Goal: Task Accomplishment & Management: Manage account settings

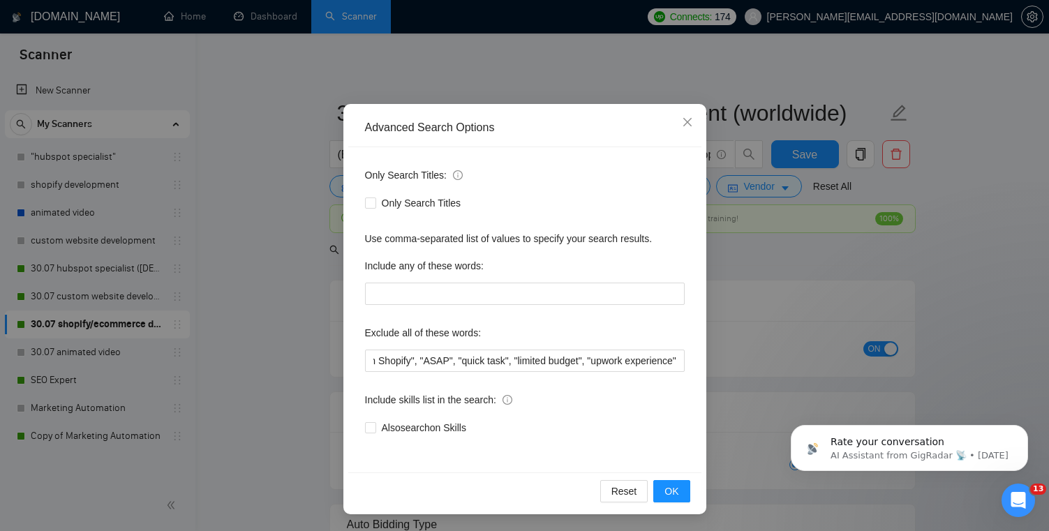
scroll to position [0, 251]
type input ""No agencies", (Migrat*), "integrating Square POS with Shopify", "ASAP", "quick…"
click at [673, 490] on span "OK" at bounding box center [672, 491] width 14 height 15
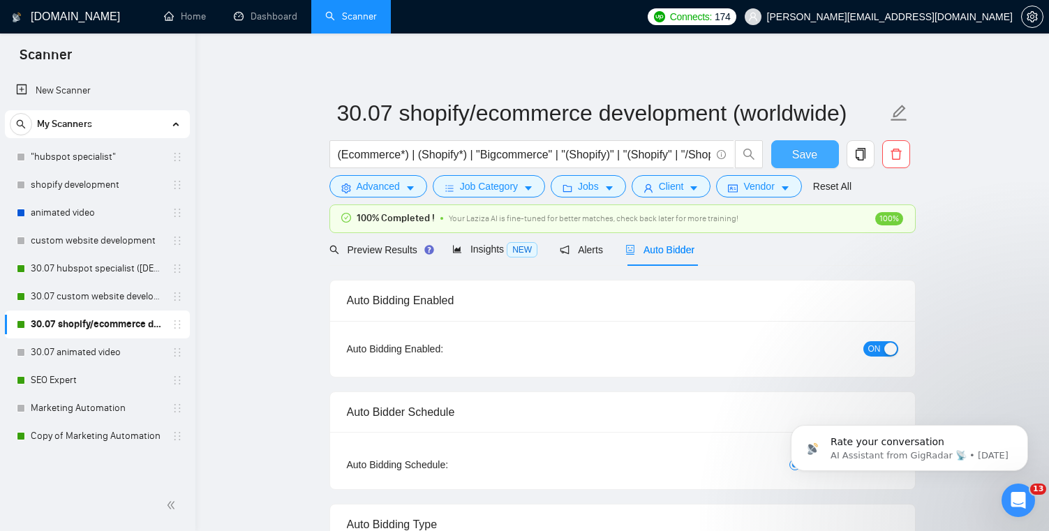
click at [808, 155] on span "Save" at bounding box center [804, 154] width 25 height 17
click at [131, 299] on link "30.07 custom website development" at bounding box center [97, 297] width 133 height 28
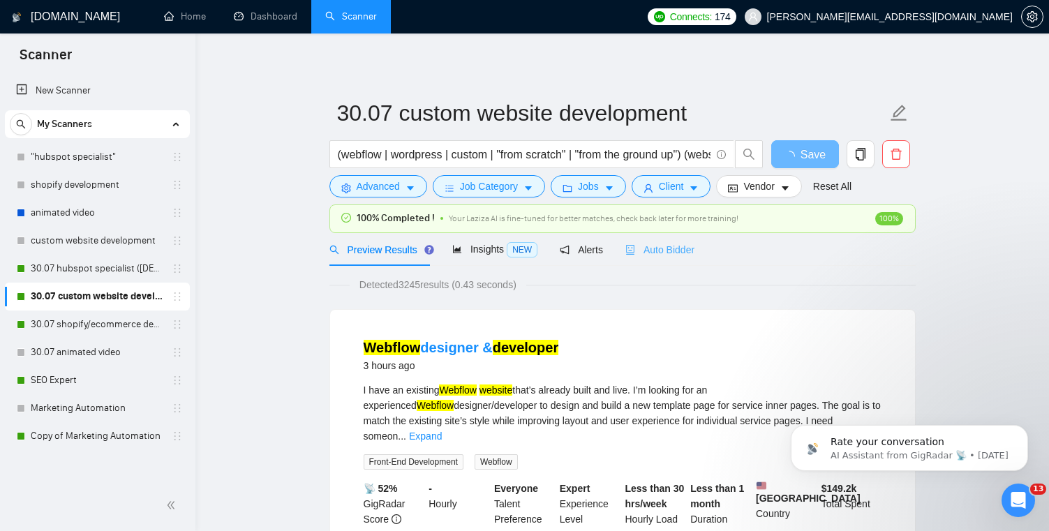
click at [639, 262] on div "Auto Bidder" at bounding box center [659, 249] width 69 height 33
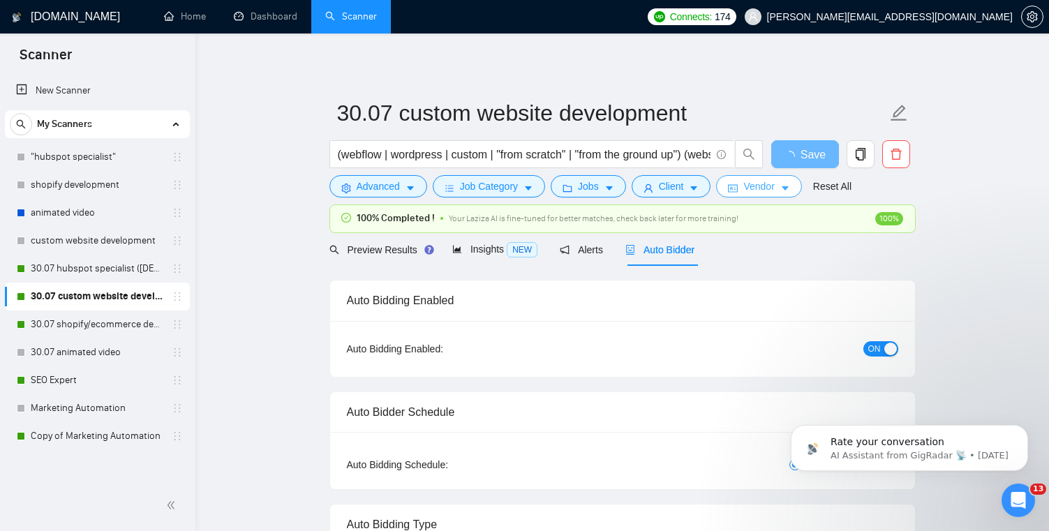
click at [738, 186] on icon "idcard" at bounding box center [733, 189] width 10 height 10
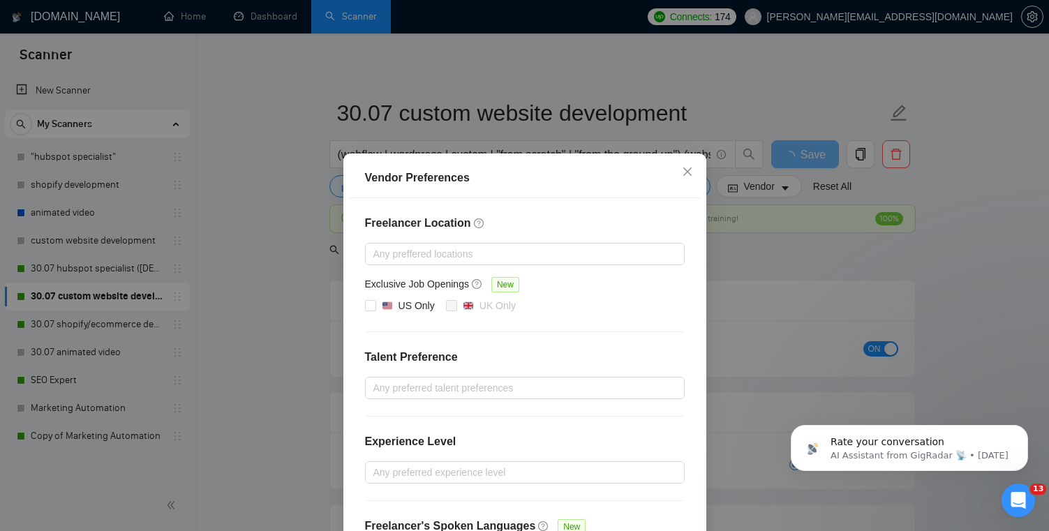
click at [798, 374] on div "Vendor Preferences Freelancer Location Any preffered locations Exclusive Job Op…" at bounding box center [524, 265] width 1049 height 531
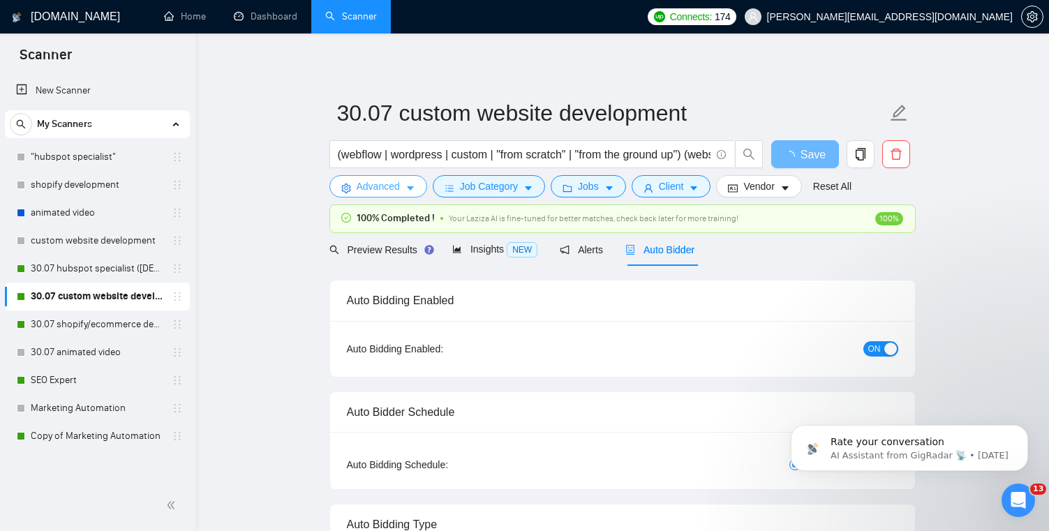
click at [378, 176] on button "Advanced" at bounding box center [378, 186] width 98 height 22
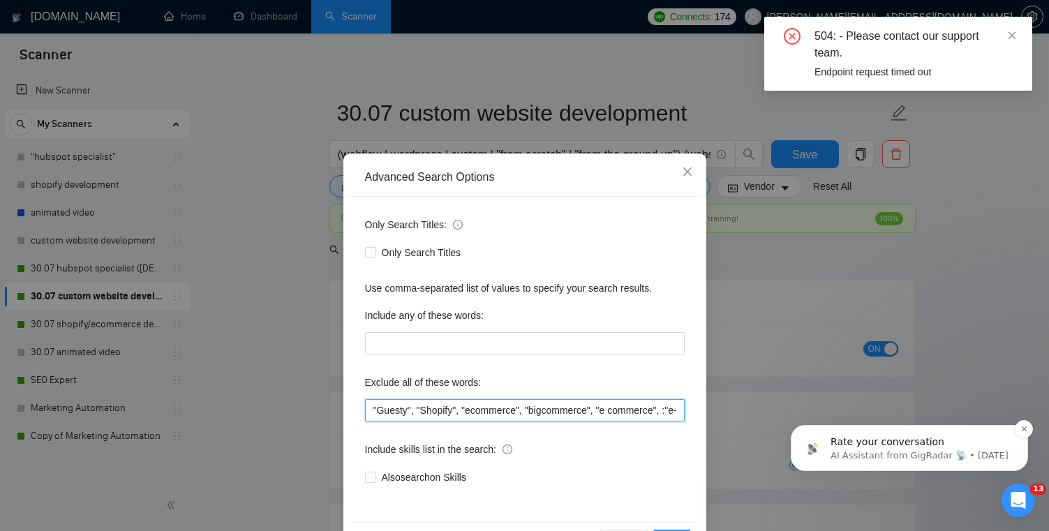
scroll to position [0, 239]
drag, startPoint x: 1337, startPoint y: 751, endPoint x: 865, endPoint y: 436, distance: 567.2
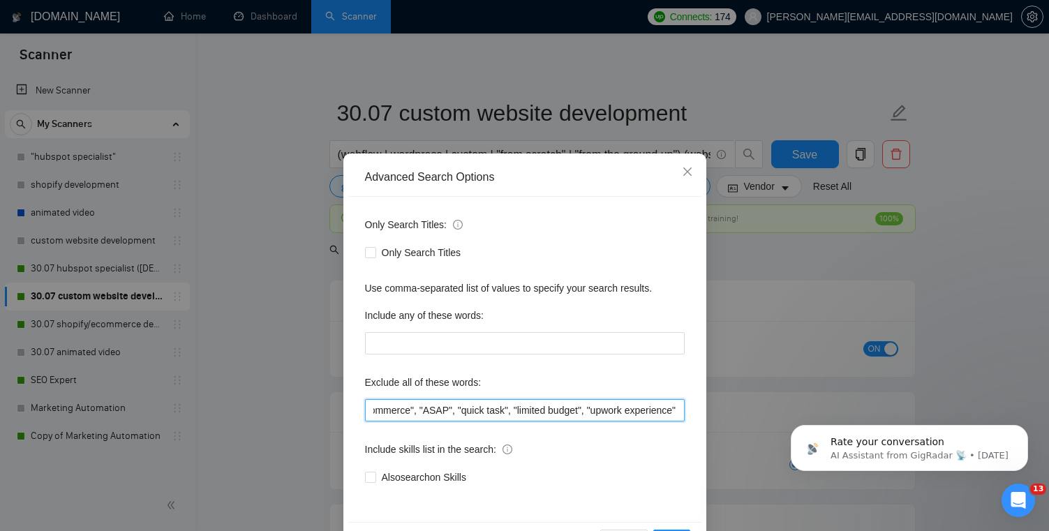
scroll to position [50, 0]
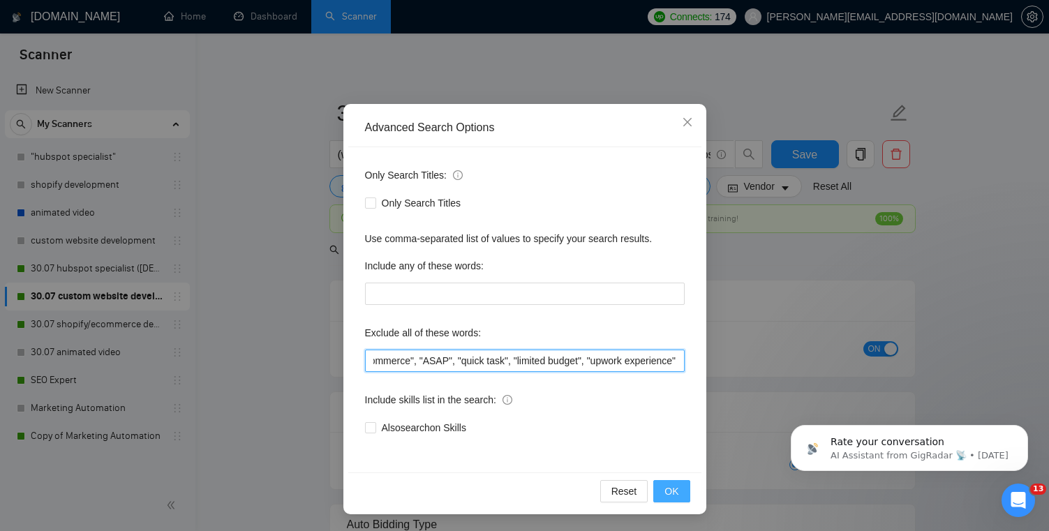
type input ""Guesty", "Shopify", "ecommerce", "bigcommerce", "e commerce", :"e-commerce", "…"
click at [666, 487] on span "OK" at bounding box center [672, 491] width 14 height 15
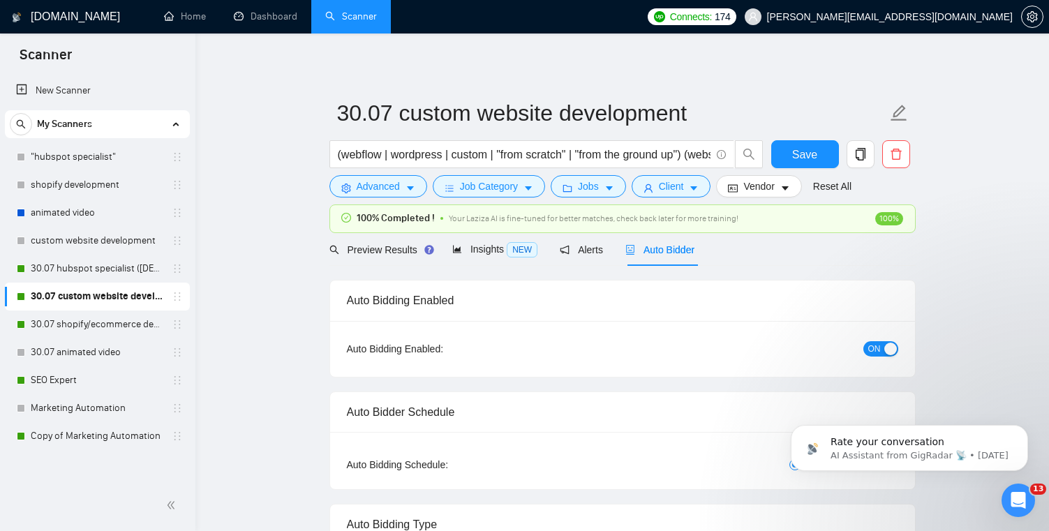
scroll to position [0, 0]
click at [81, 330] on link "30.07 shopify/ecommerce development (worldwide)" at bounding box center [97, 325] width 133 height 28
click at [808, 162] on span "Save" at bounding box center [804, 154] width 25 height 17
click at [774, 181] on span "Vendor" at bounding box center [758, 186] width 31 height 15
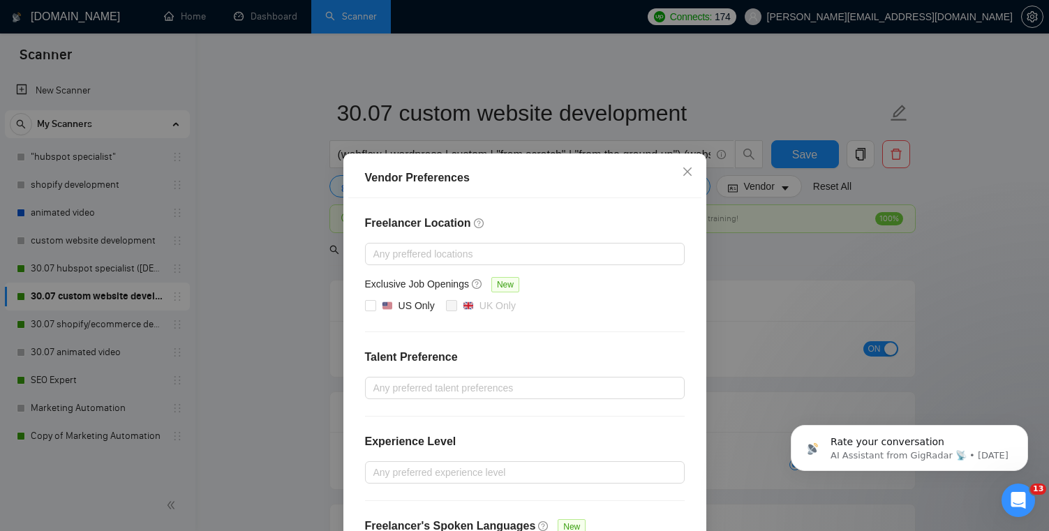
click at [769, 237] on div "Vendor Preferences Freelancer Location Any preffered locations Exclusive Job Op…" at bounding box center [524, 265] width 1049 height 531
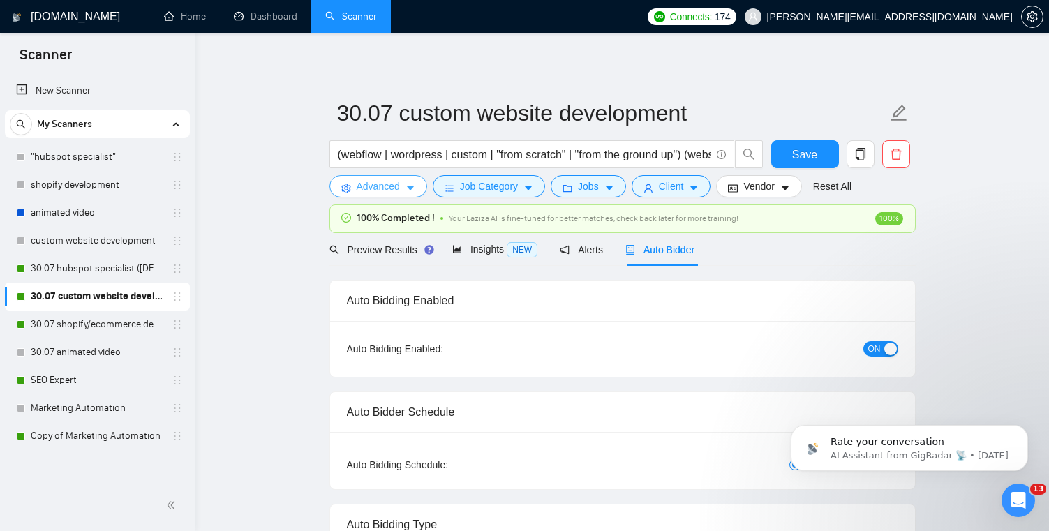
click at [376, 188] on span "Advanced" at bounding box center [378, 186] width 43 height 15
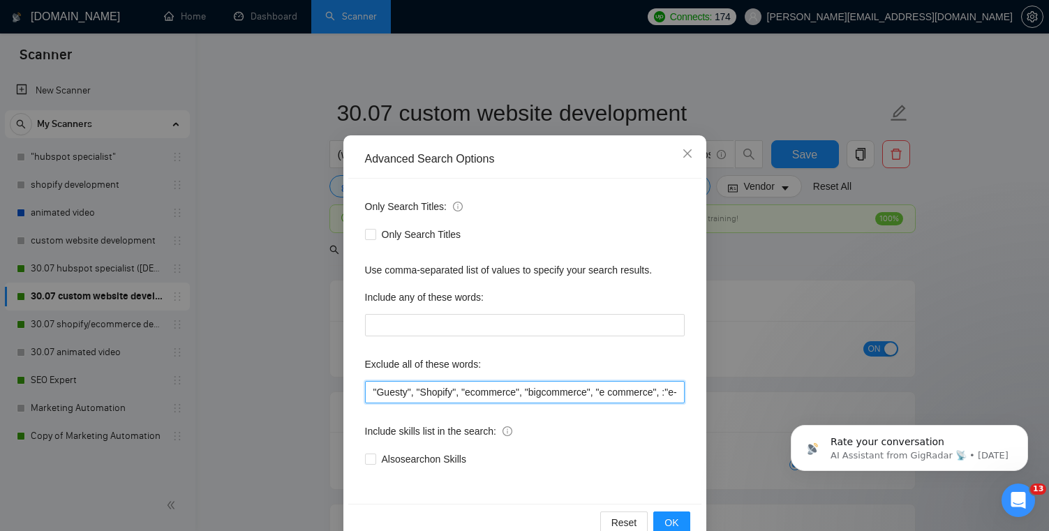
scroll to position [0, 336]
drag, startPoint x: 1311, startPoint y: 794, endPoint x: 792, endPoint y: 484, distance: 605.1
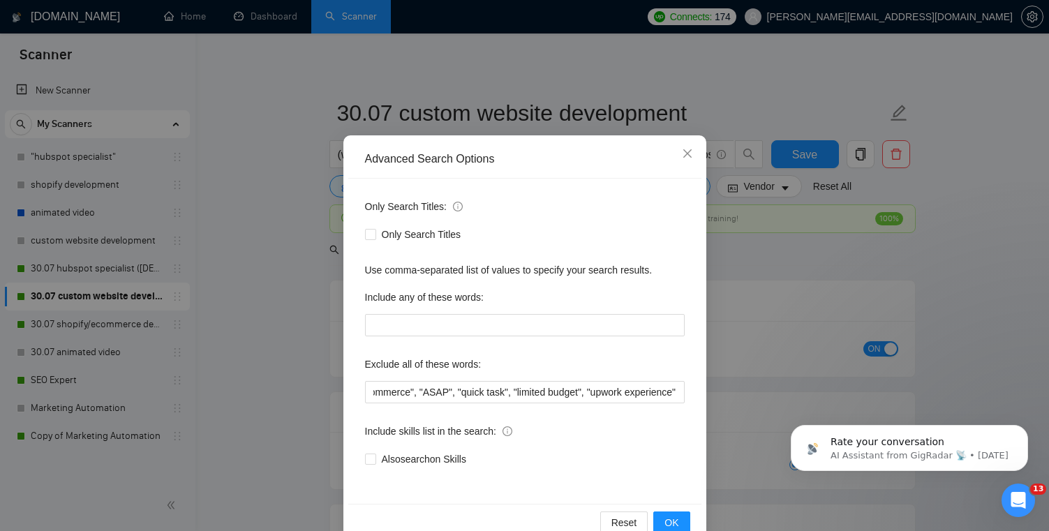
scroll to position [0, 0]
click at [165, 385] on div "Advanced Search Options Only Search Titles: Only Search Titles Use comma-separa…" at bounding box center [524, 265] width 1049 height 531
click at [216, 380] on div "Advanced Search Options Only Search Titles: Only Search Titles Use comma-separa…" at bounding box center [524, 265] width 1049 height 531
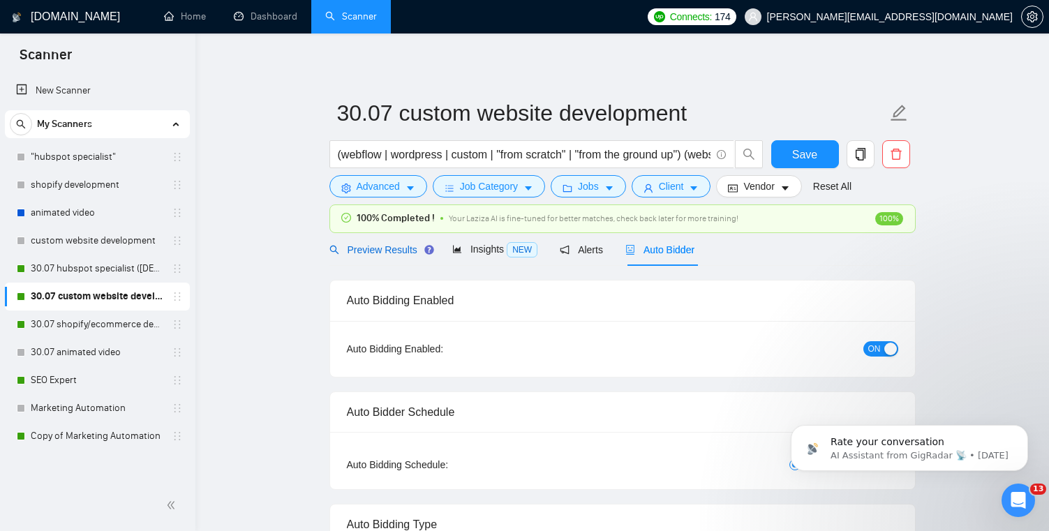
click at [393, 253] on span "Preview Results" at bounding box center [379, 249] width 101 height 11
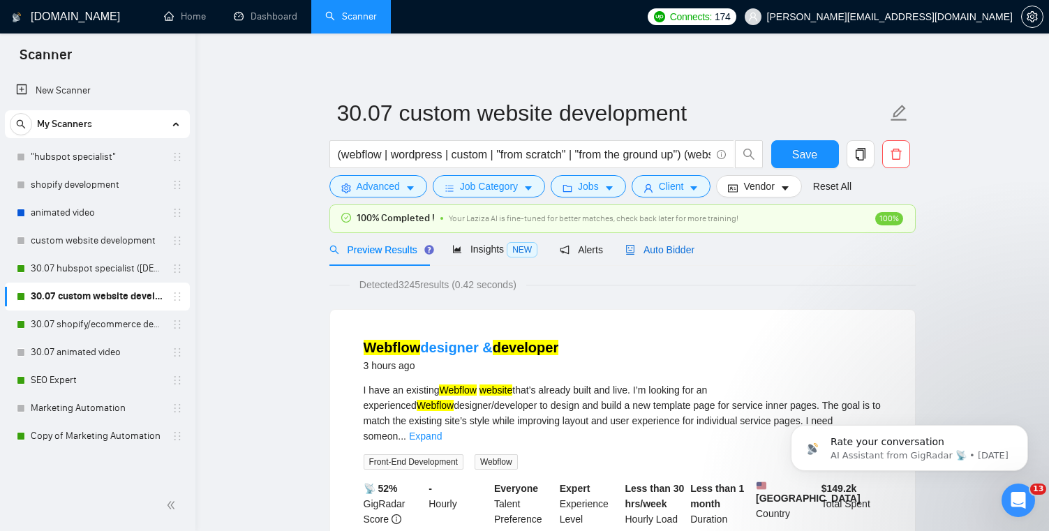
click at [678, 252] on span "Auto Bidder" at bounding box center [659, 249] width 69 height 11
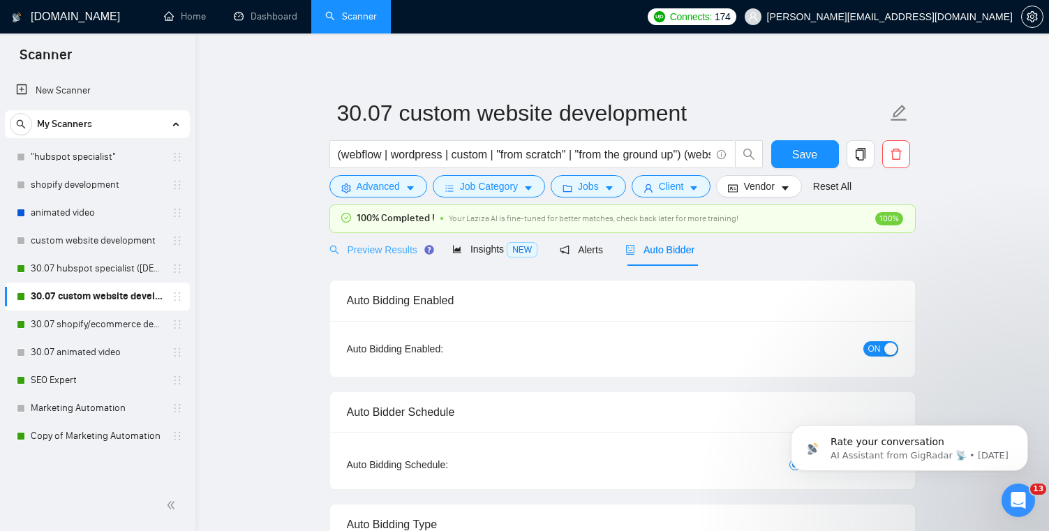
click at [369, 262] on div "Preview Results" at bounding box center [379, 249] width 101 height 33
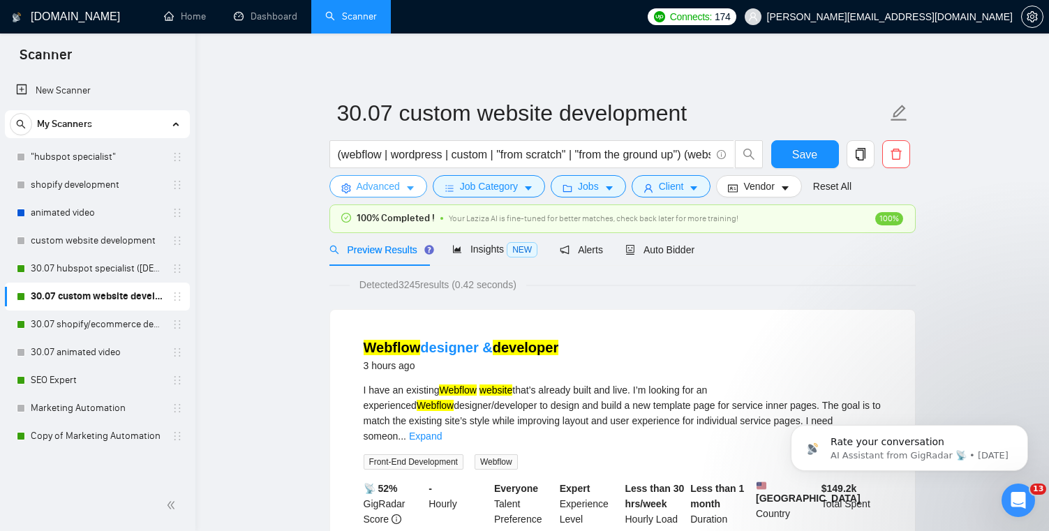
click at [394, 186] on span "Advanced" at bounding box center [378, 186] width 43 height 15
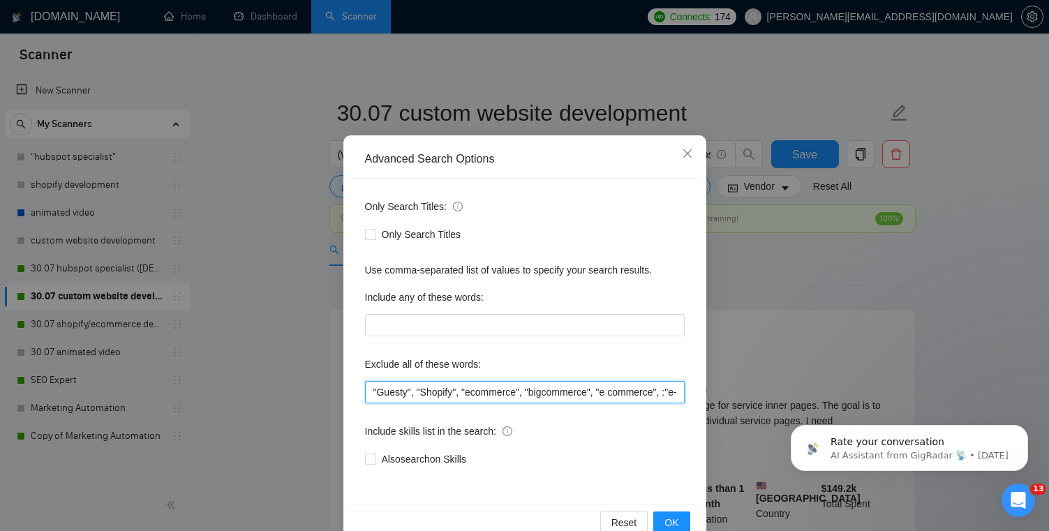
scroll to position [0, 336]
drag, startPoint x: 1410, startPoint y: 790, endPoint x: 778, endPoint y: 396, distance: 744.9
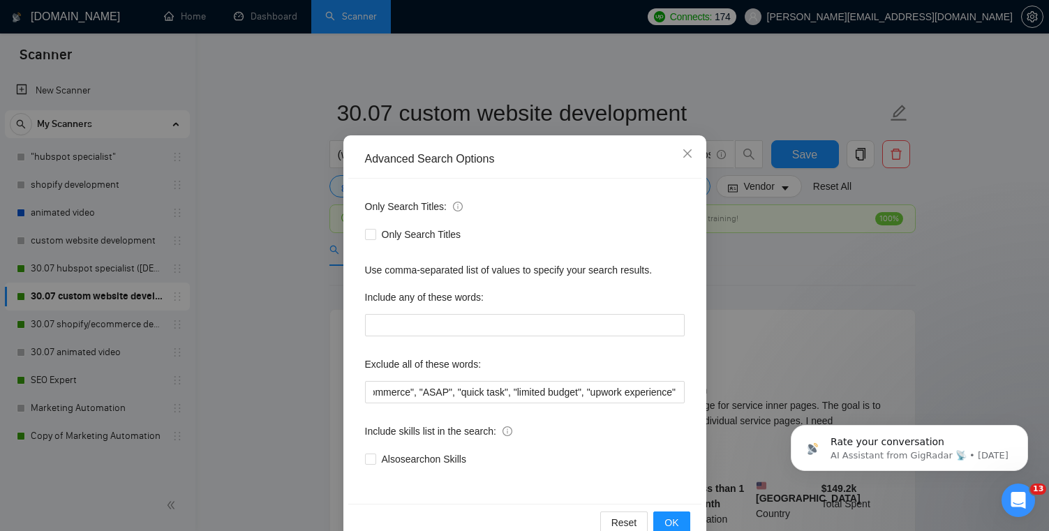
scroll to position [0, 0]
click at [778, 337] on div "Advanced Search Options Only Search Titles: Only Search Titles Use comma-separa…" at bounding box center [524, 265] width 1049 height 531
click at [688, 163] on span "Close" at bounding box center [688, 154] width 38 height 38
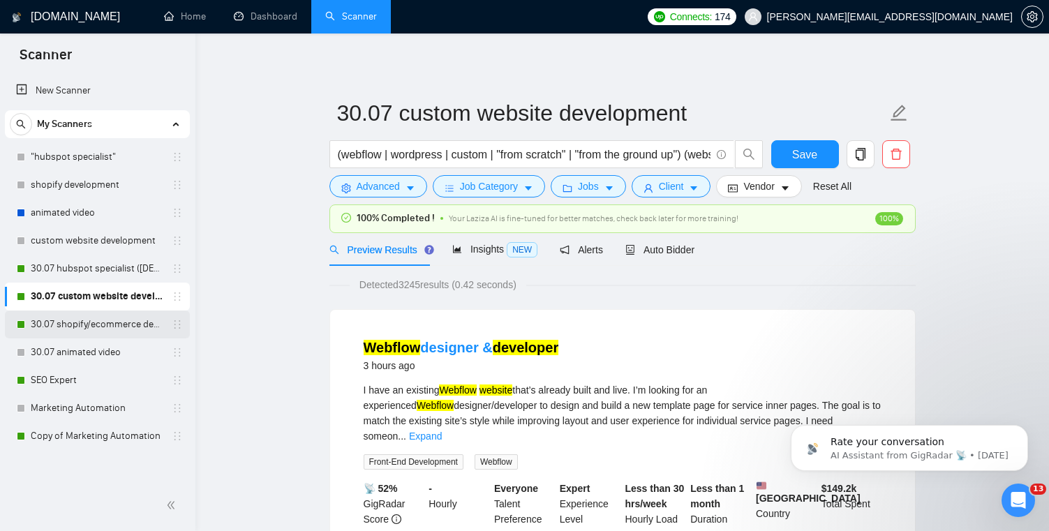
click at [110, 329] on link "30.07 shopify/ecommerce development (worldwide)" at bounding box center [97, 325] width 133 height 28
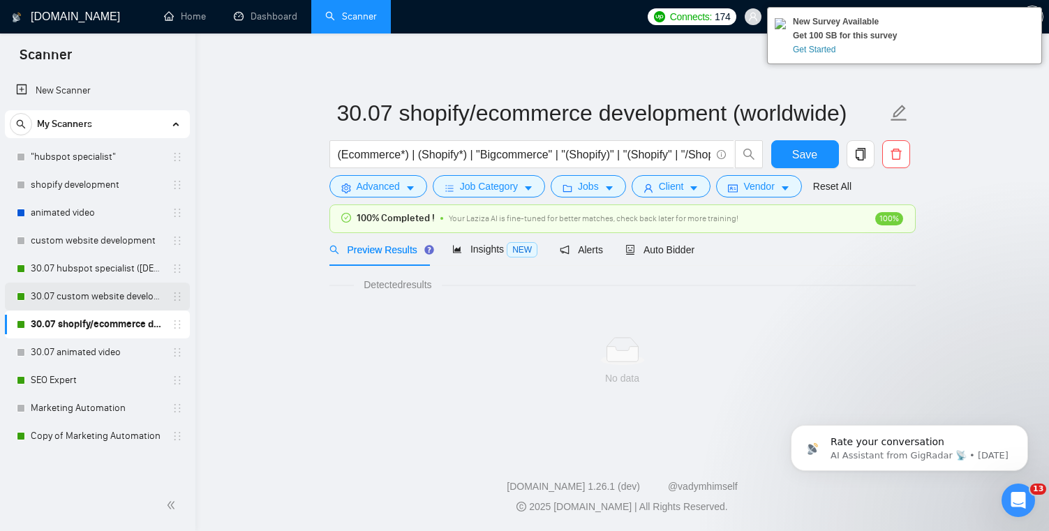
click at [103, 299] on link "30.07 custom website development" at bounding box center [97, 297] width 133 height 28
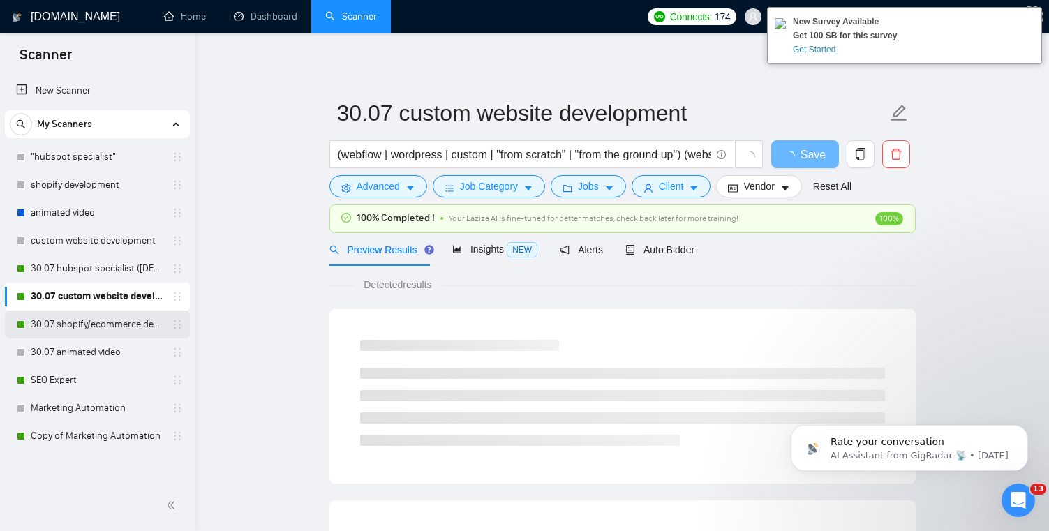
click at [131, 332] on link "30.07 shopify/ecommerce development (worldwide)" at bounding box center [97, 325] width 133 height 28
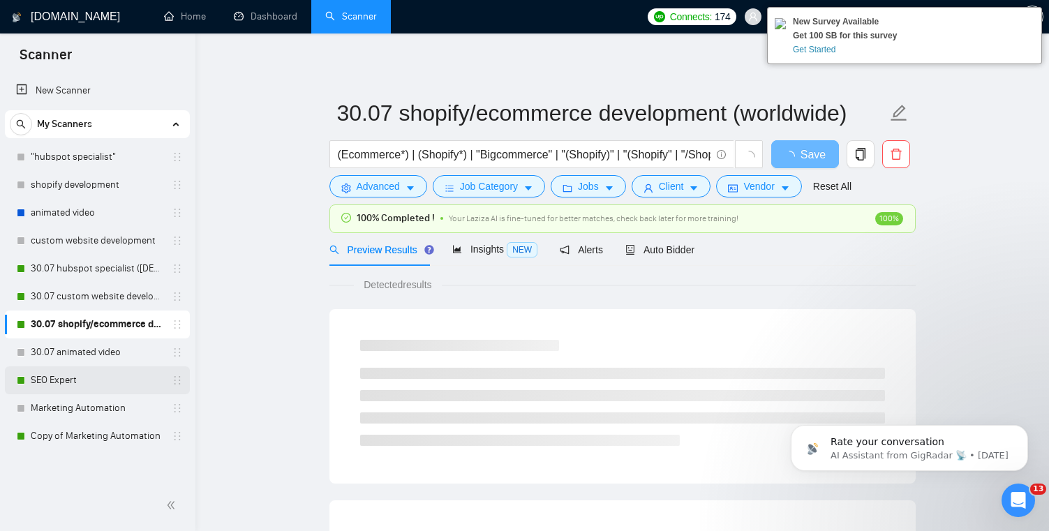
click at [110, 390] on link "SEO Expert" at bounding box center [97, 380] width 133 height 28
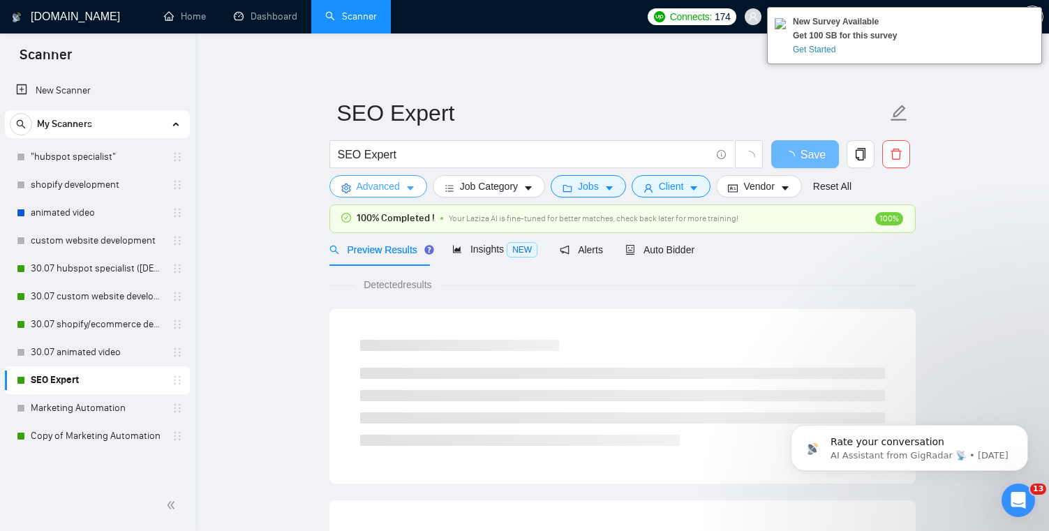
click at [376, 195] on button "Advanced" at bounding box center [378, 186] width 98 height 22
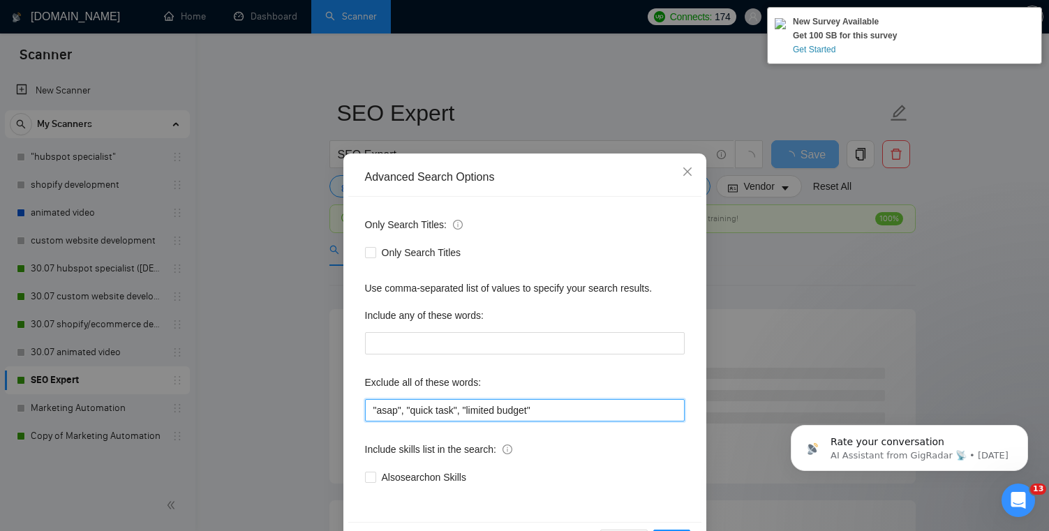
click at [565, 409] on input ""asap", "quick task", "limited budget"" at bounding box center [525, 410] width 320 height 22
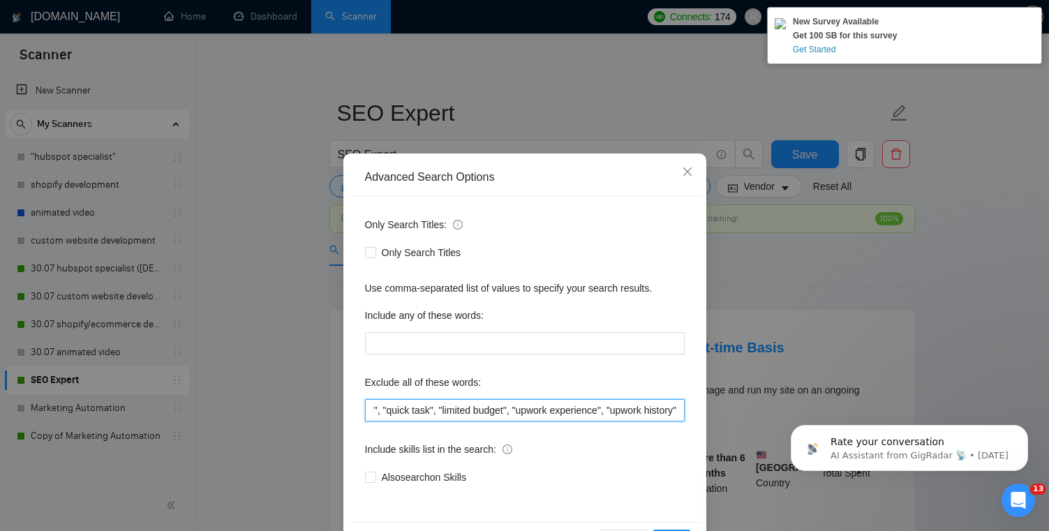
scroll to position [50, 0]
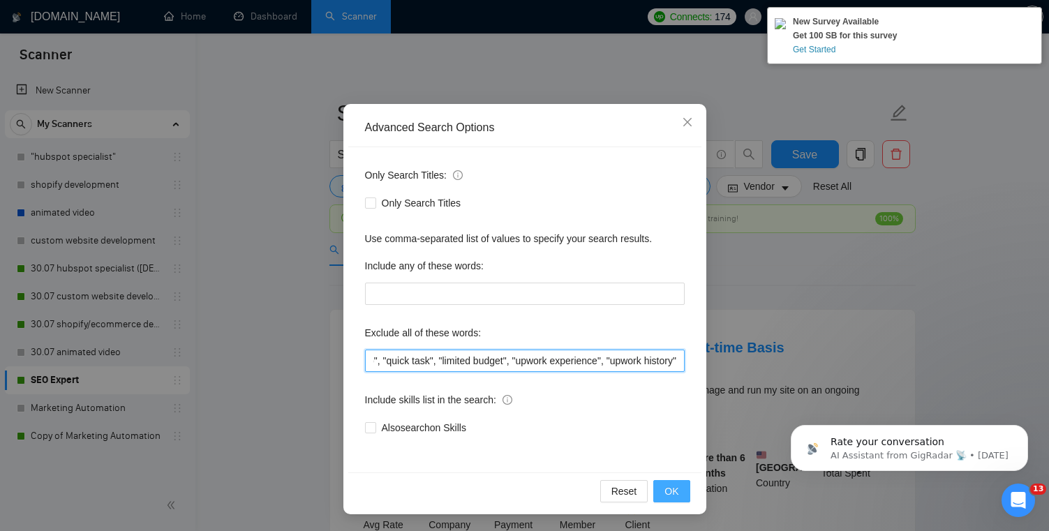
type input ""asap", "quick task", "limited budget", "upwork experience", "upwork history""
click at [670, 489] on span "OK" at bounding box center [672, 491] width 14 height 15
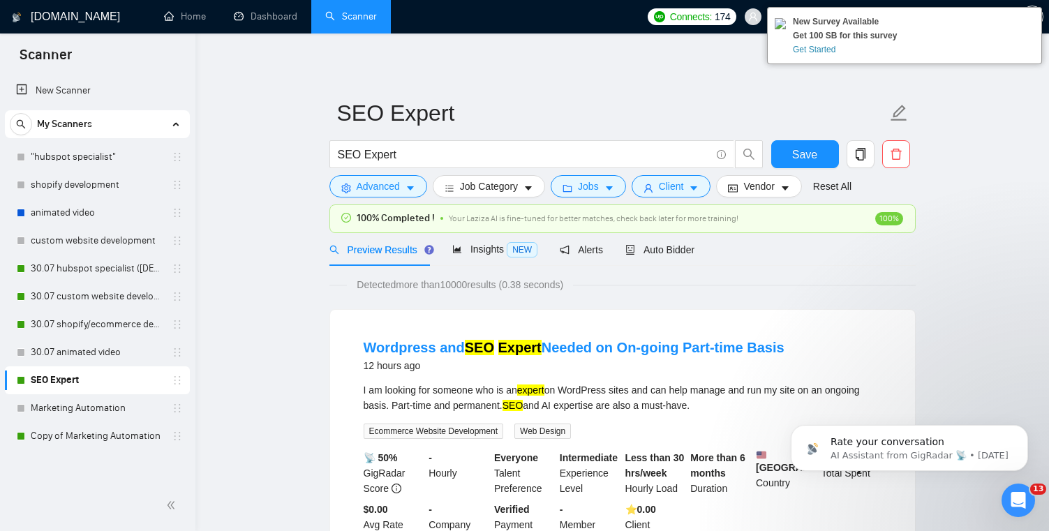
scroll to position [0, 0]
click at [103, 444] on link "Copy of Marketing Automation" at bounding box center [97, 436] width 133 height 28
click at [110, 429] on link "Copy of Marketing Automation" at bounding box center [97, 436] width 133 height 28
click at [803, 168] on button "Save" at bounding box center [805, 154] width 68 height 28
click at [803, 156] on span "Save" at bounding box center [813, 154] width 25 height 17
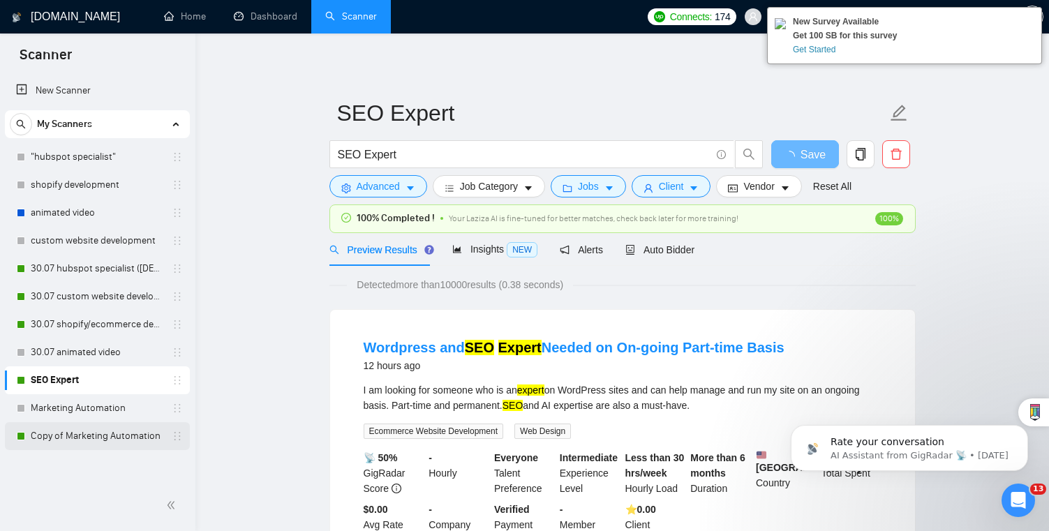
click at [128, 436] on link "Copy of Marketing Automation" at bounding box center [97, 436] width 133 height 28
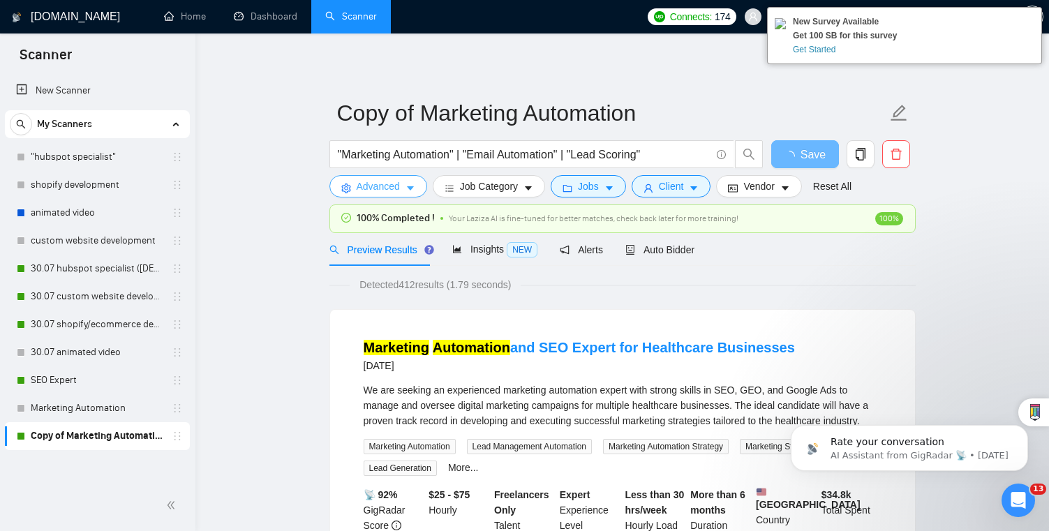
click at [397, 182] on span "Advanced" at bounding box center [378, 186] width 43 height 15
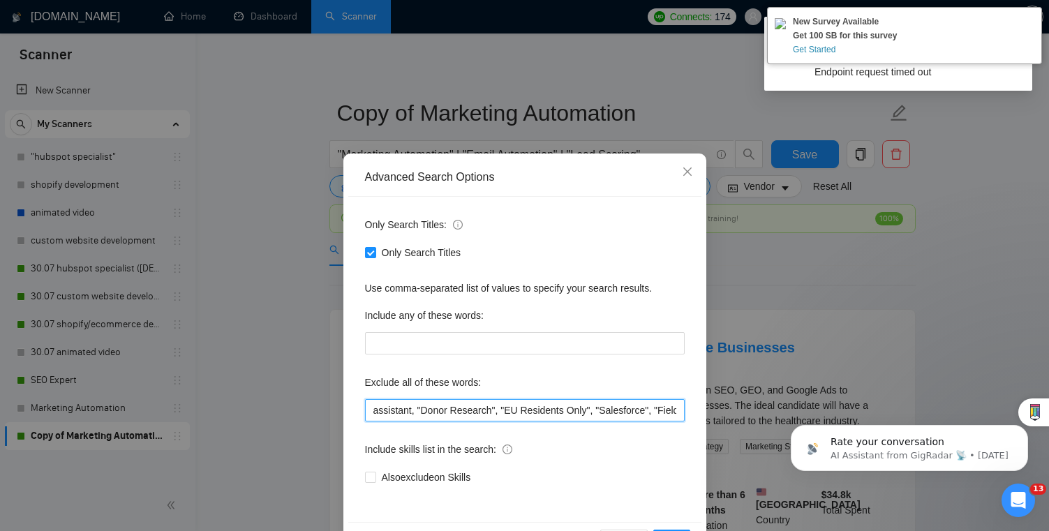
scroll to position [0, 207]
drag, startPoint x: 1342, startPoint y: 806, endPoint x: 824, endPoint y: 413, distance: 651.1
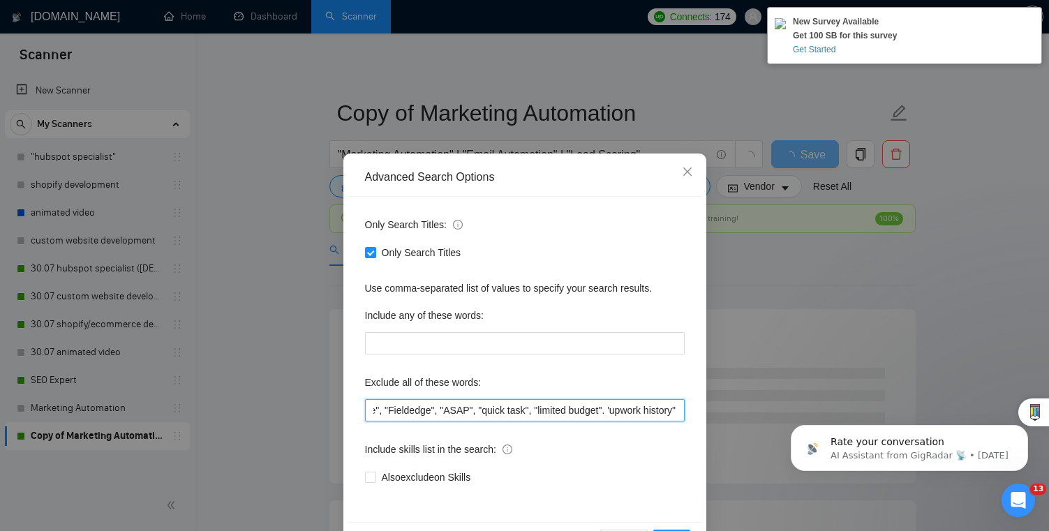
scroll to position [50, 0]
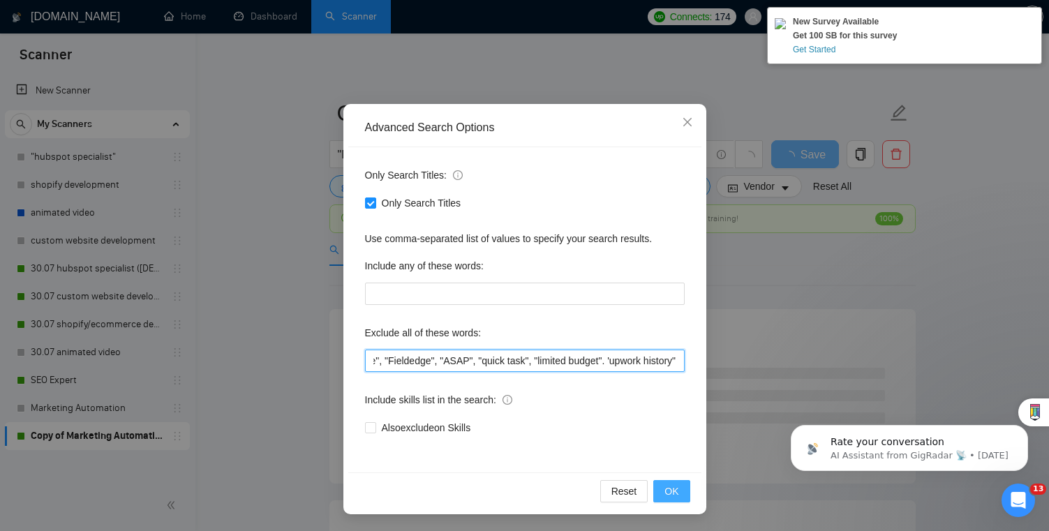
type input "assistant, "Donor Research", "EU Residents Only", "Salesforce", "Fieldedge", "A…"
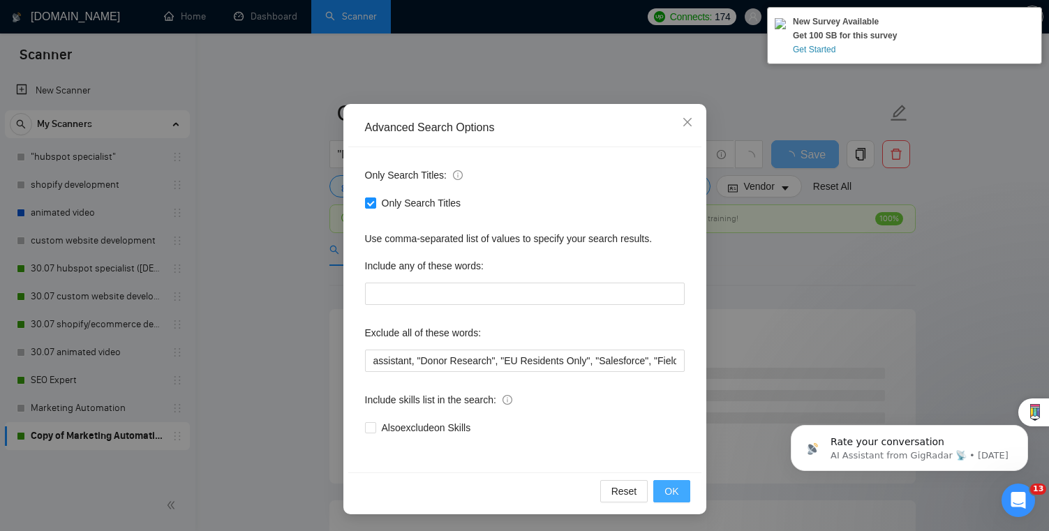
click at [681, 493] on button "OK" at bounding box center [671, 491] width 36 height 22
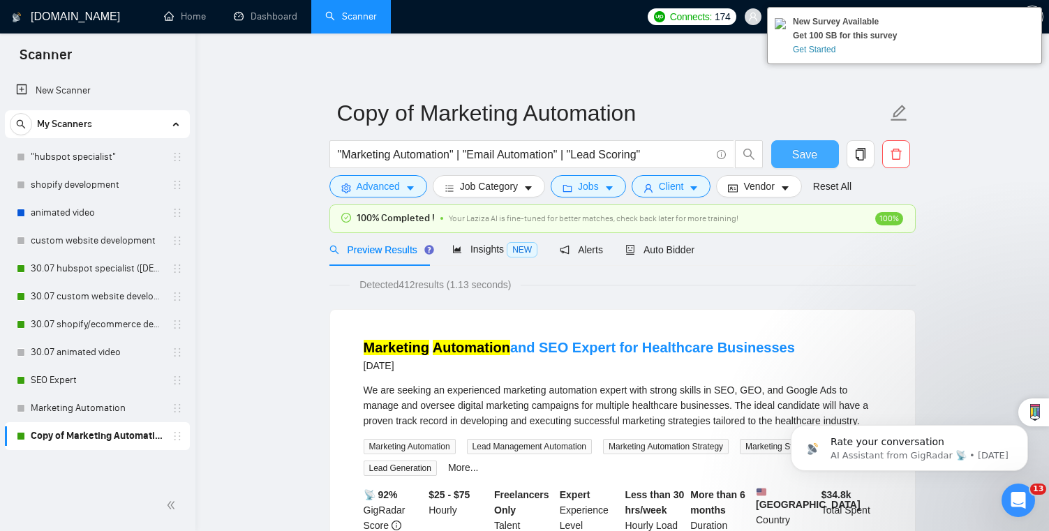
click at [812, 158] on span "Save" at bounding box center [804, 154] width 25 height 17
